Goal: Transaction & Acquisition: Purchase product/service

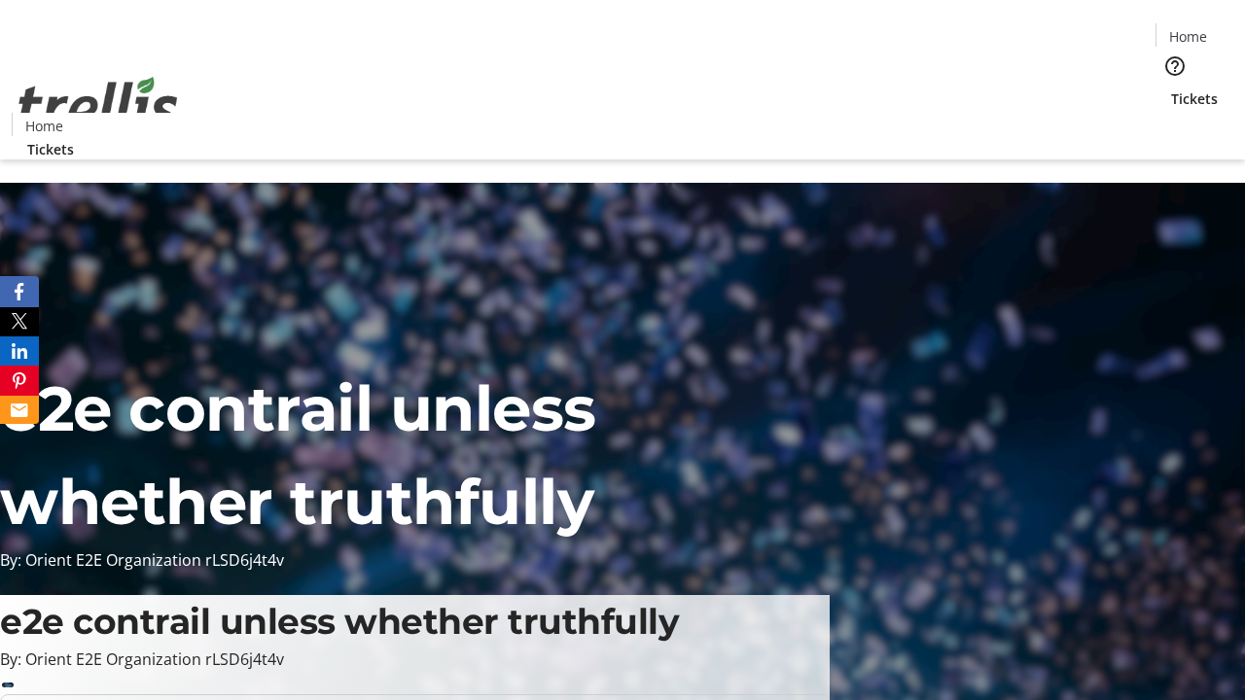
click at [1171, 89] on span "Tickets" at bounding box center [1194, 99] width 47 height 20
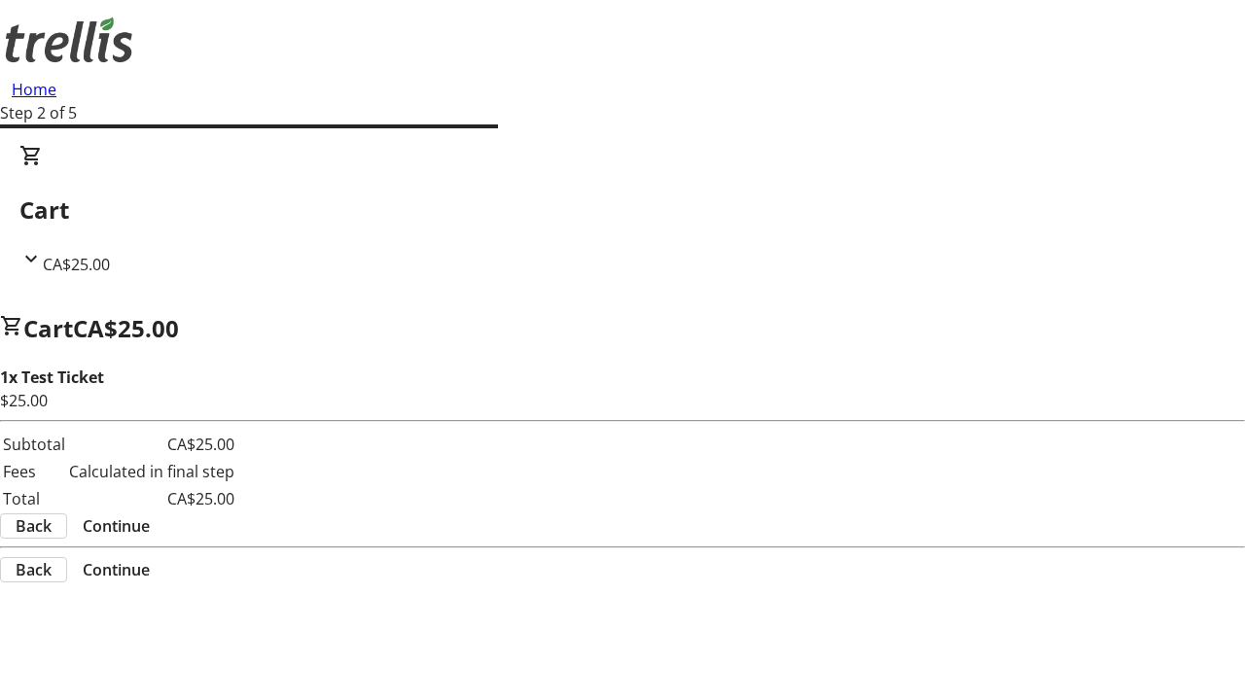
click at [150, 515] on span "Continue" at bounding box center [116, 526] width 67 height 23
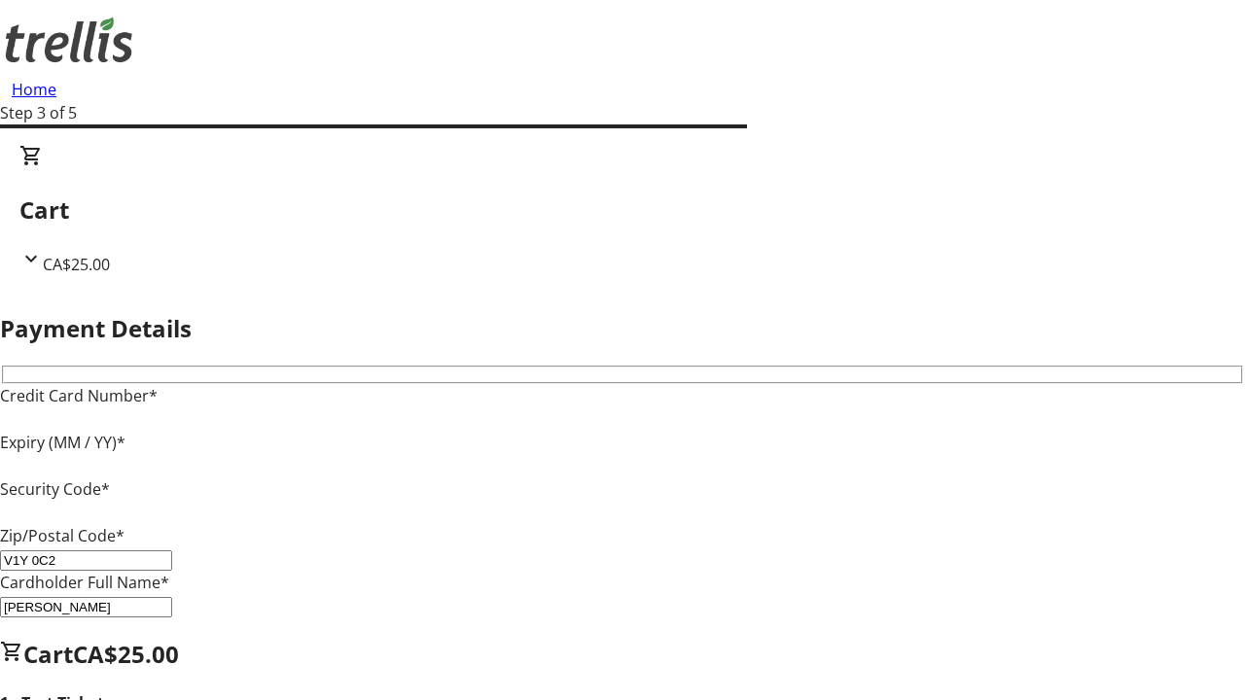
type input "V1Y 0C2"
